Goal: Information Seeking & Learning: Stay updated

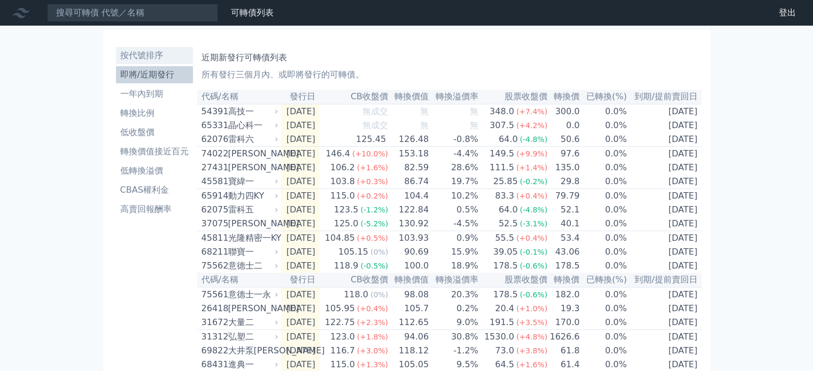
click at [165, 56] on li "按代號排序" at bounding box center [154, 55] width 77 height 13
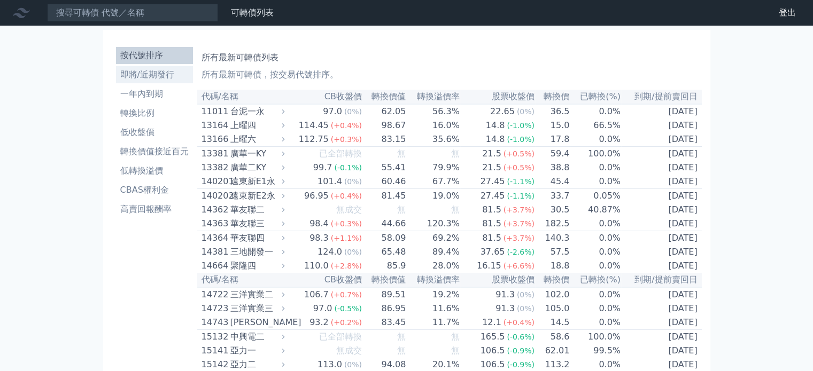
click at [160, 79] on li "即將/近期發行" at bounding box center [154, 74] width 77 height 13
